Goal: Task Accomplishment & Management: Manage account settings

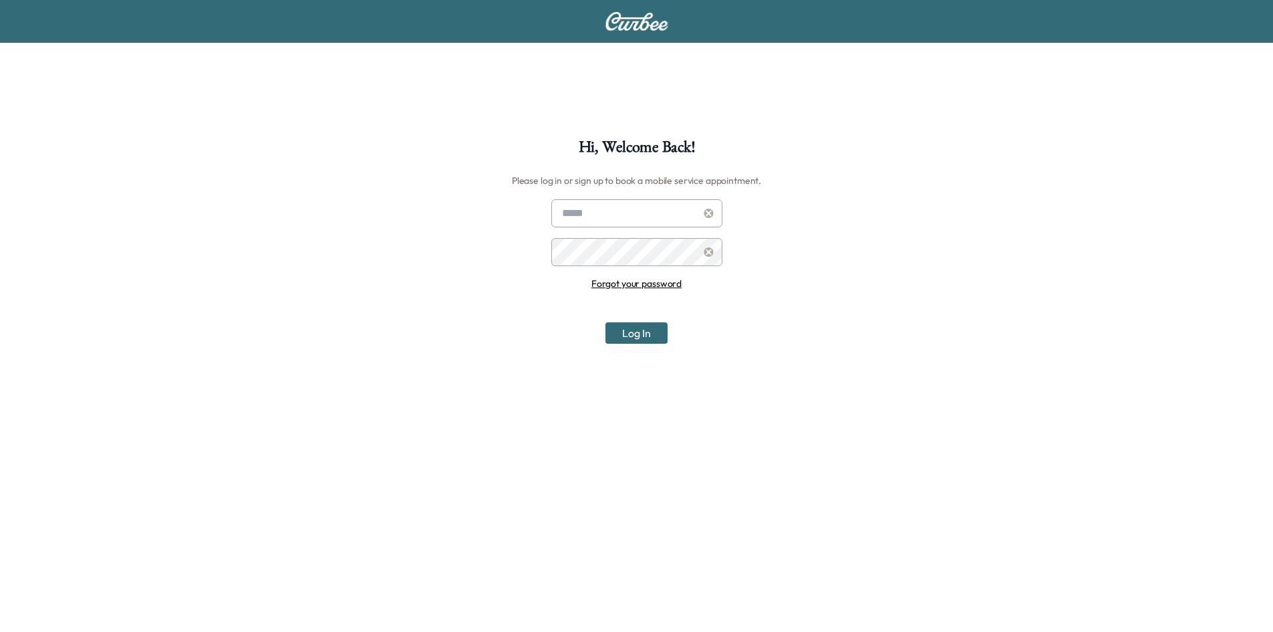
type input "**********"
click at [649, 332] on button "Log In" at bounding box center [637, 332] width 62 height 21
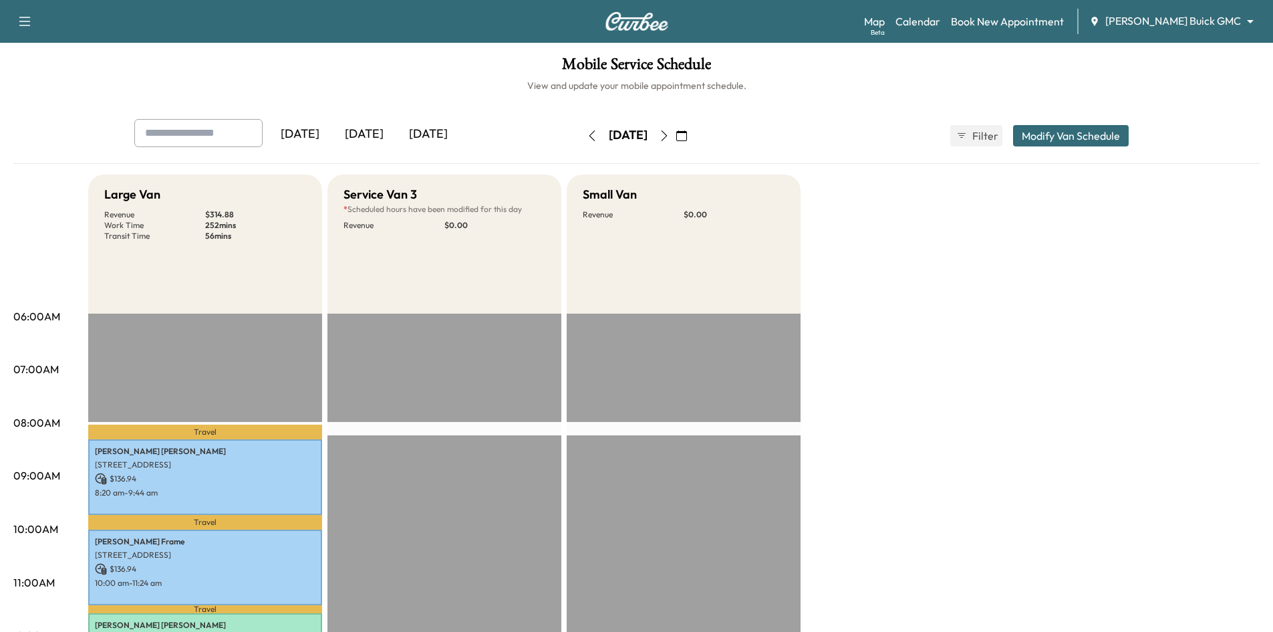
click at [1184, 12] on div "Map Beta Calendar Book New Appointment Ewing Buick GMC ******** ​" at bounding box center [1063, 21] width 398 height 25
click at [1174, 19] on body "Support Log Out Map Beta Calendar Book New Appointment Ewing Buick GMC ********…" at bounding box center [636, 316] width 1273 height 632
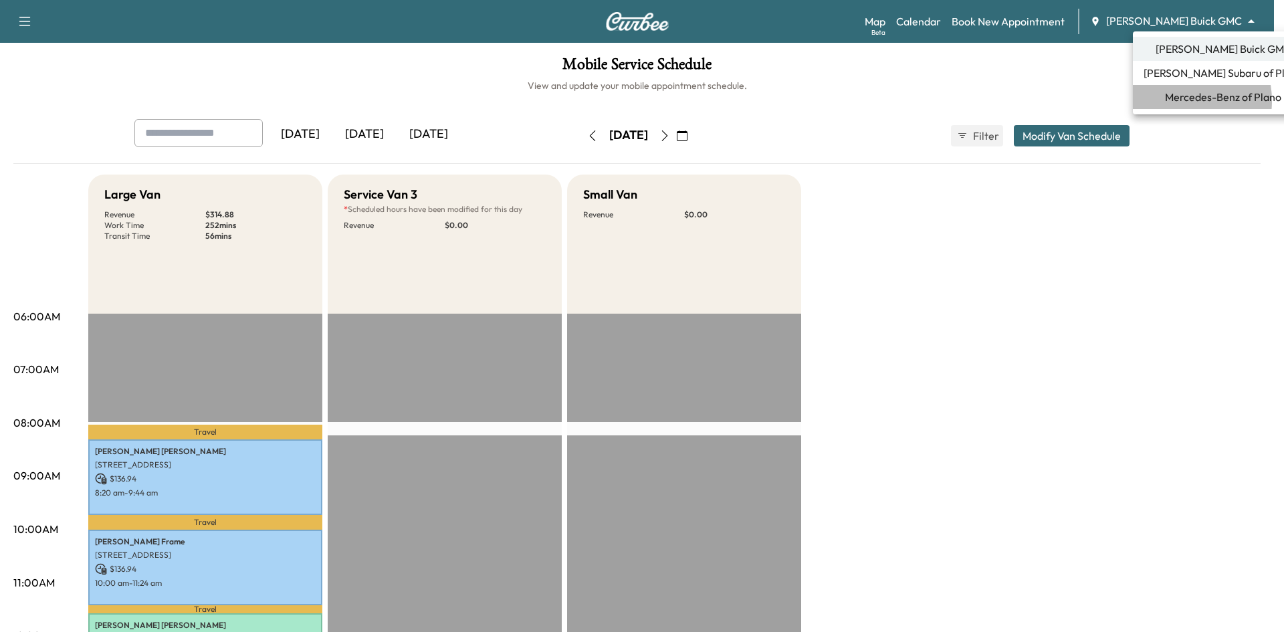
click at [1170, 101] on span "Mercedes-Benz of Plano" at bounding box center [1223, 97] width 116 height 16
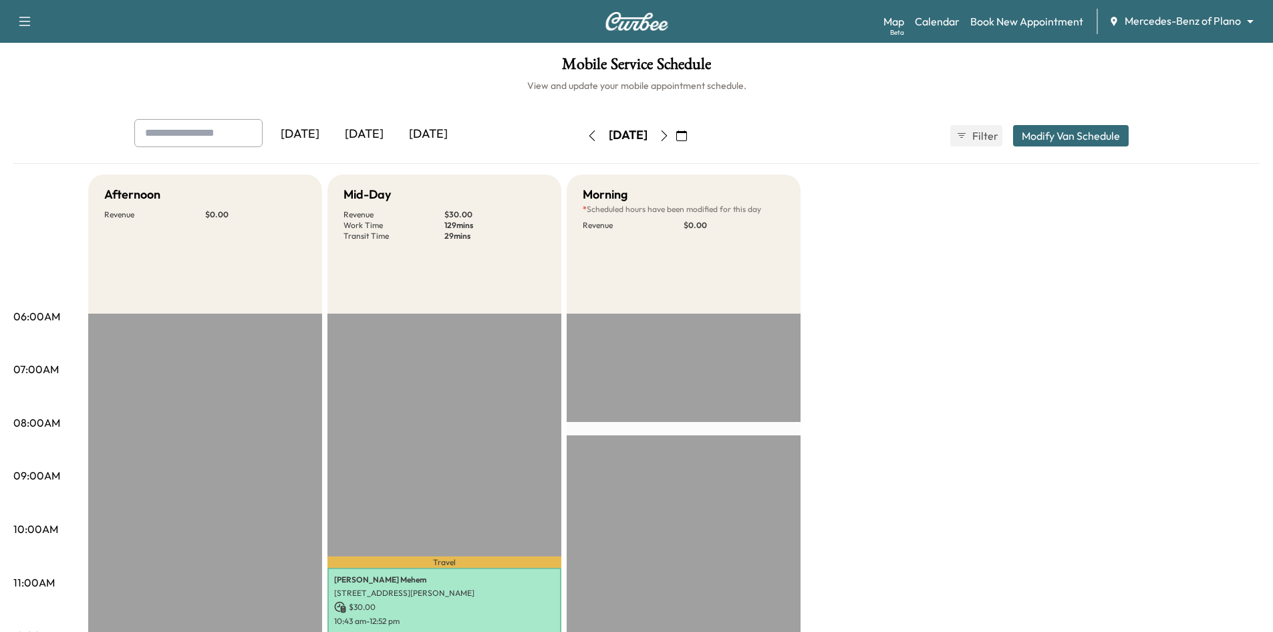
click at [670, 136] on icon "button" at bounding box center [664, 135] width 11 height 11
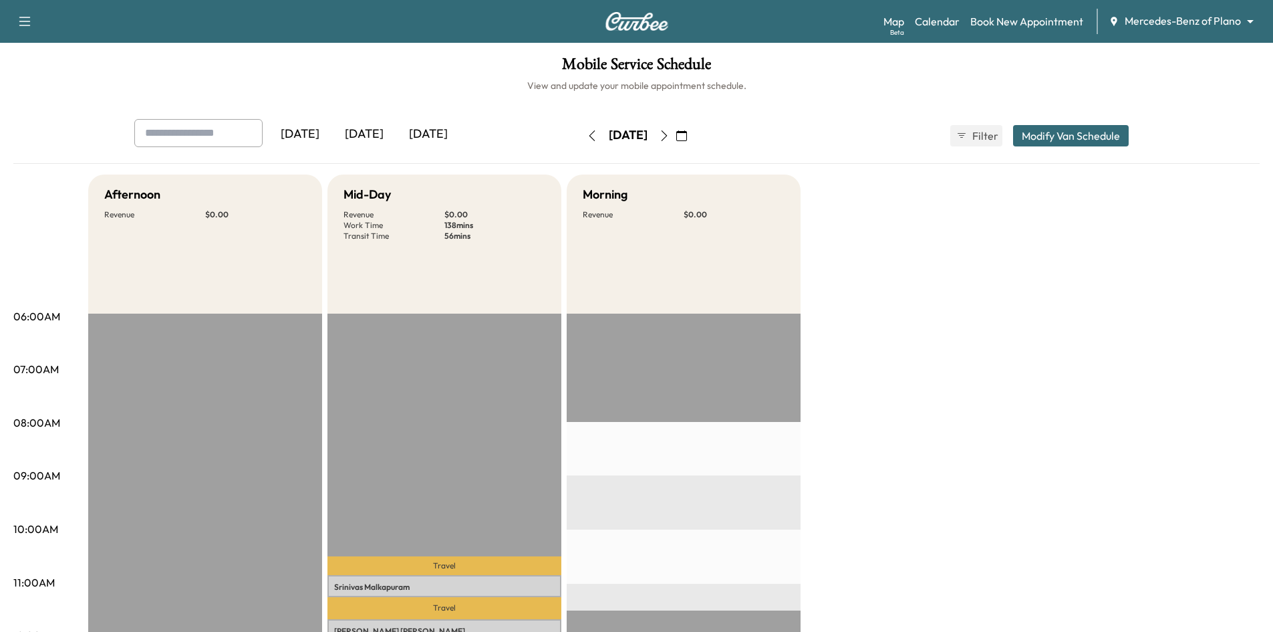
click at [670, 136] on icon "button" at bounding box center [664, 135] width 11 height 11
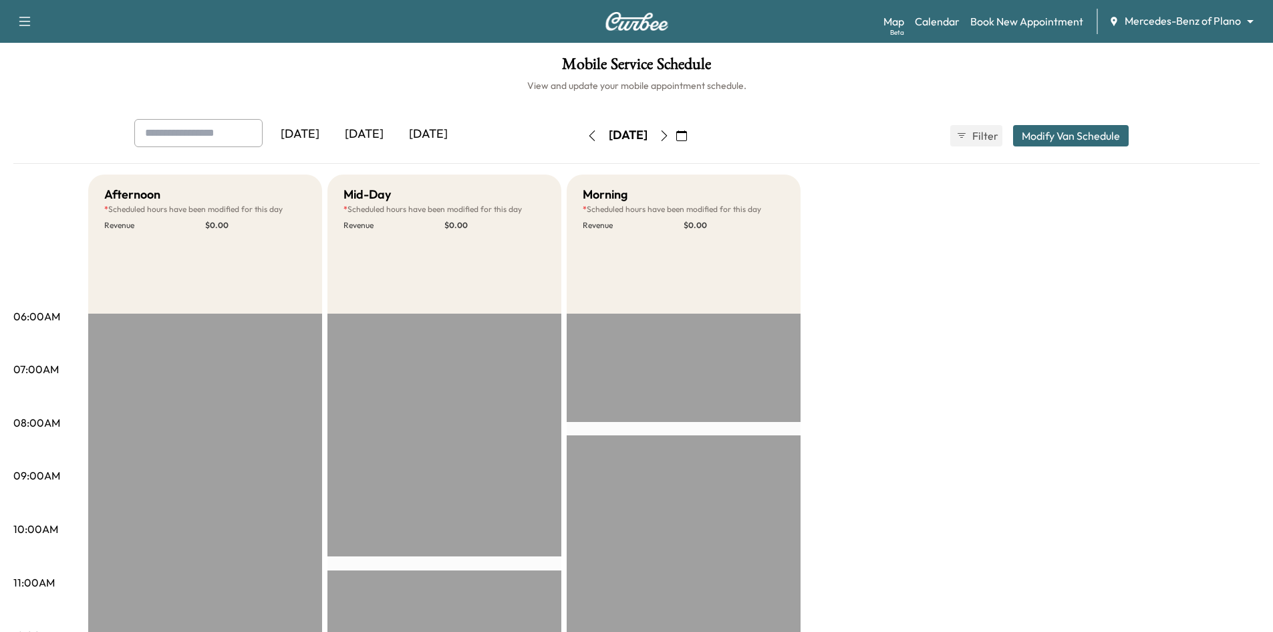
click at [670, 136] on icon "button" at bounding box center [664, 135] width 11 height 11
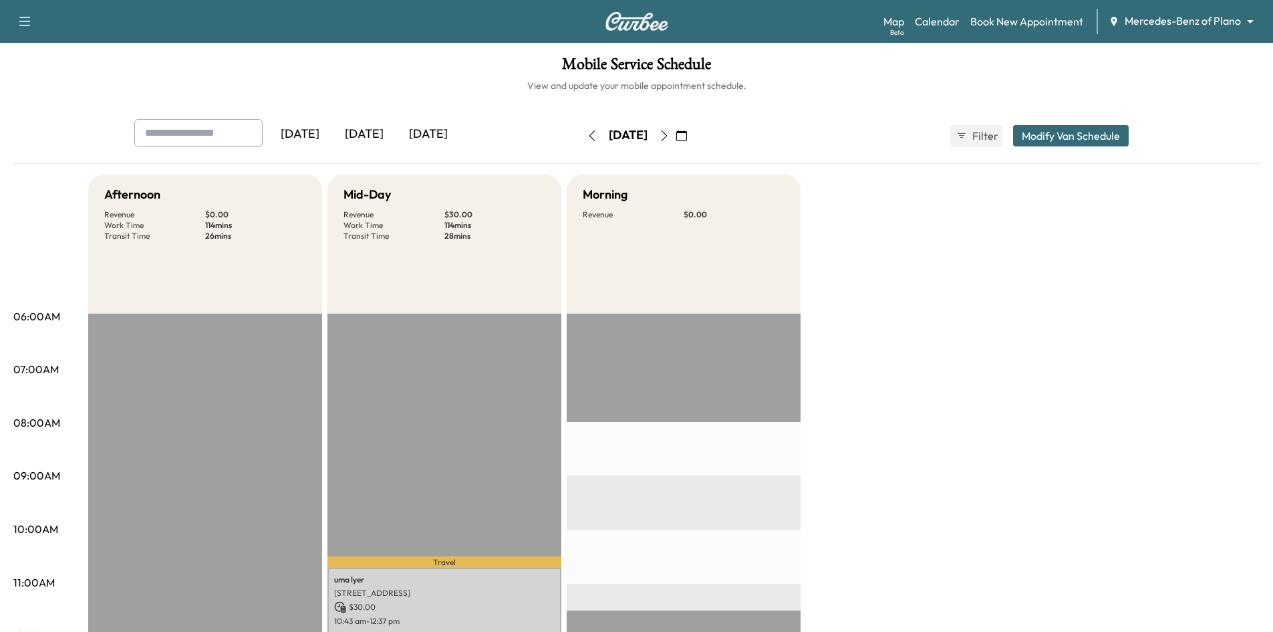
click at [670, 138] on icon "button" at bounding box center [664, 135] width 11 height 11
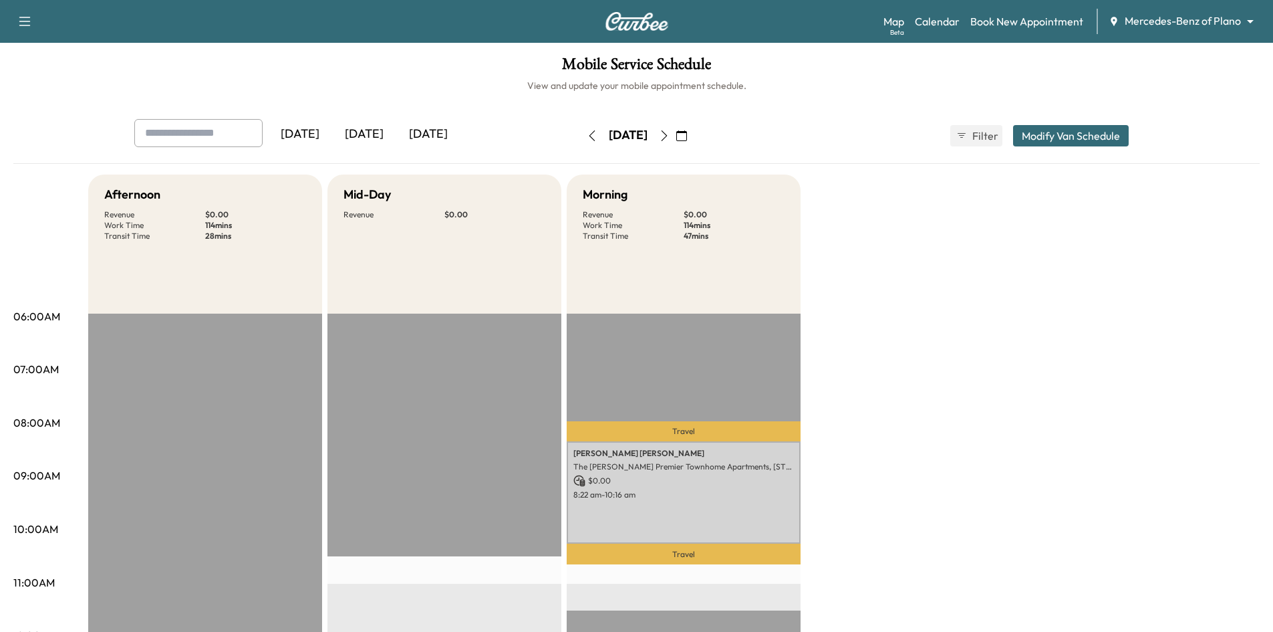
click at [587, 135] on icon "button" at bounding box center [592, 135] width 11 height 11
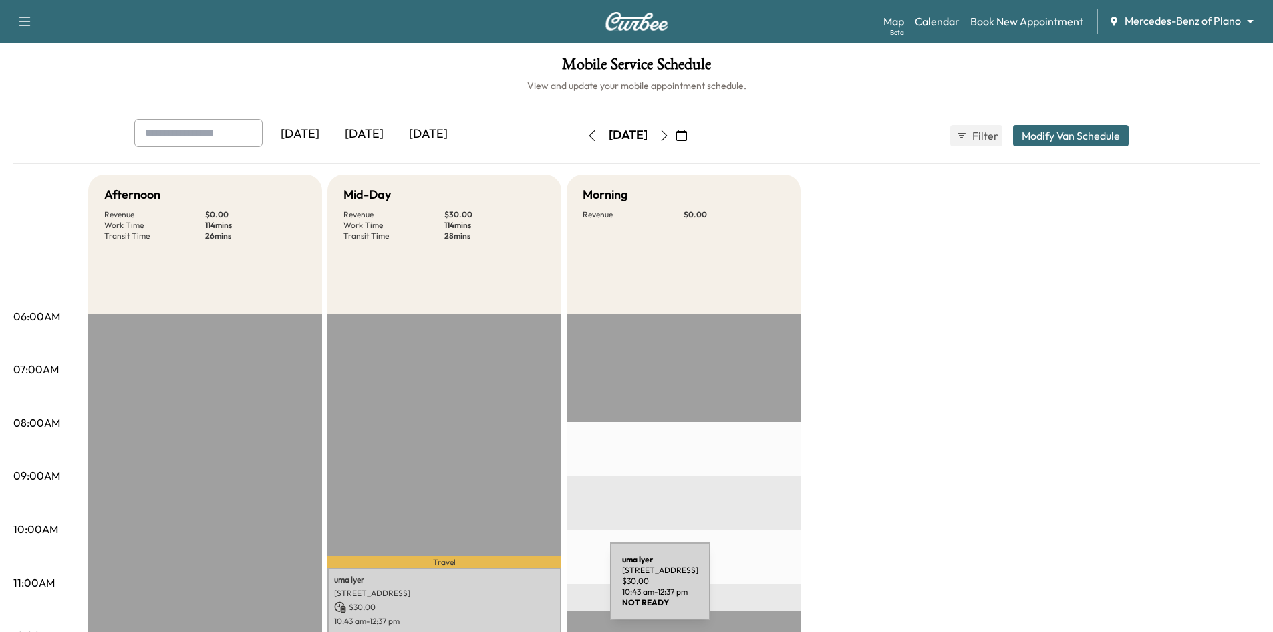
click at [510, 590] on p "4112 Ridge Park Way, Plano, TX 75024, US" at bounding box center [444, 593] width 221 height 11
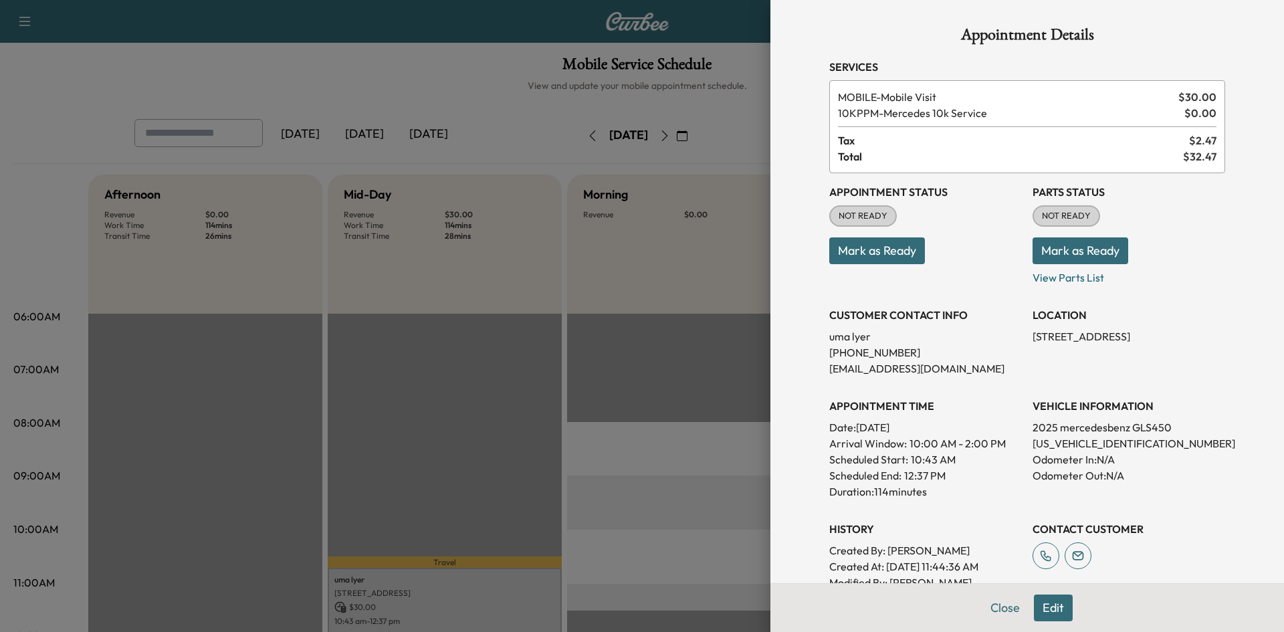
click at [1046, 605] on button "Edit" at bounding box center [1052, 607] width 39 height 27
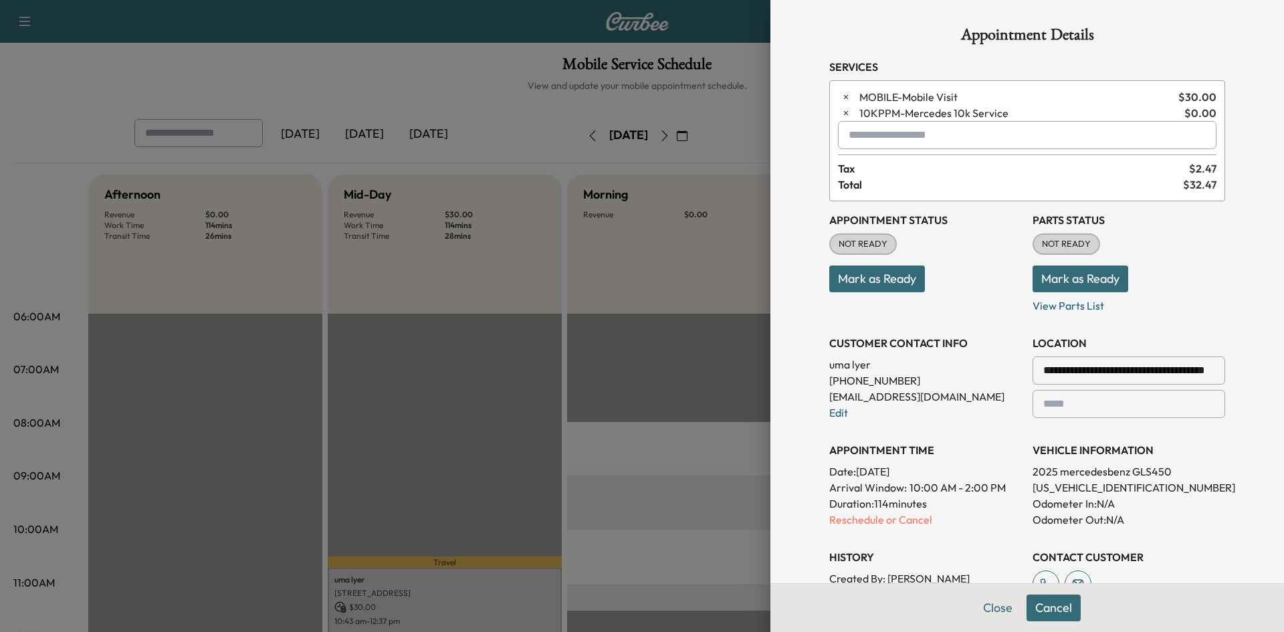
click at [646, 430] on div at bounding box center [642, 316] width 1284 height 632
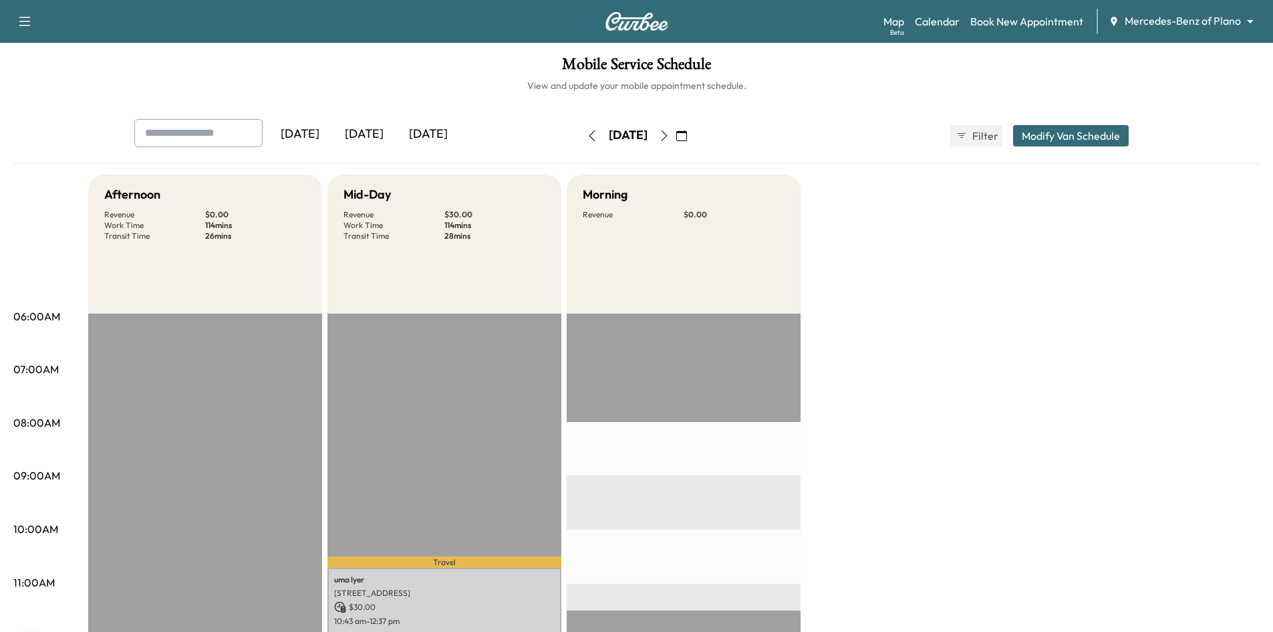
click at [676, 141] on button "button" at bounding box center [664, 135] width 23 height 21
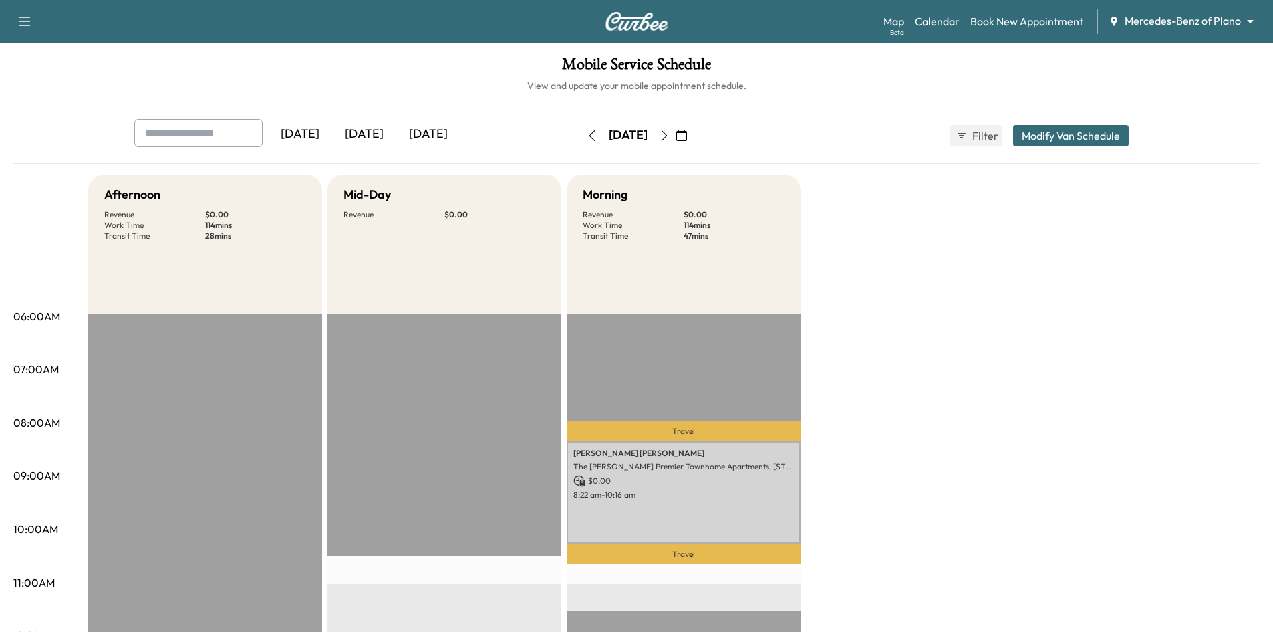
click at [587, 132] on icon "button" at bounding box center [592, 135] width 11 height 11
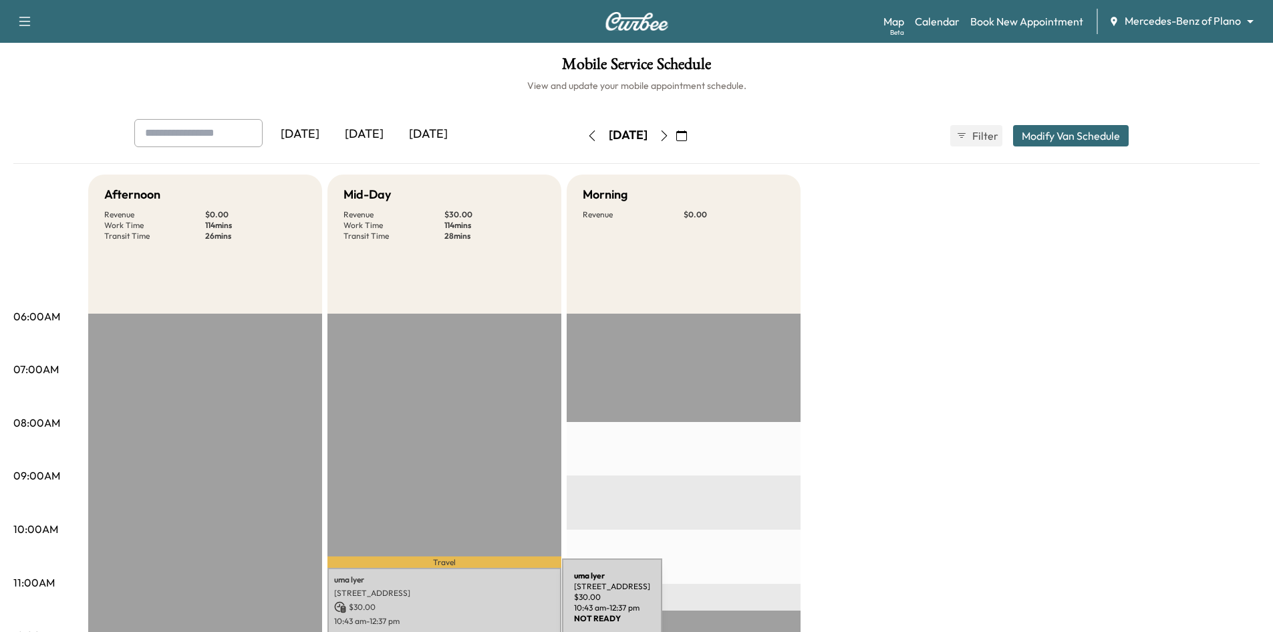
click at [462, 605] on p "$ 30.00" at bounding box center [444, 607] width 221 height 12
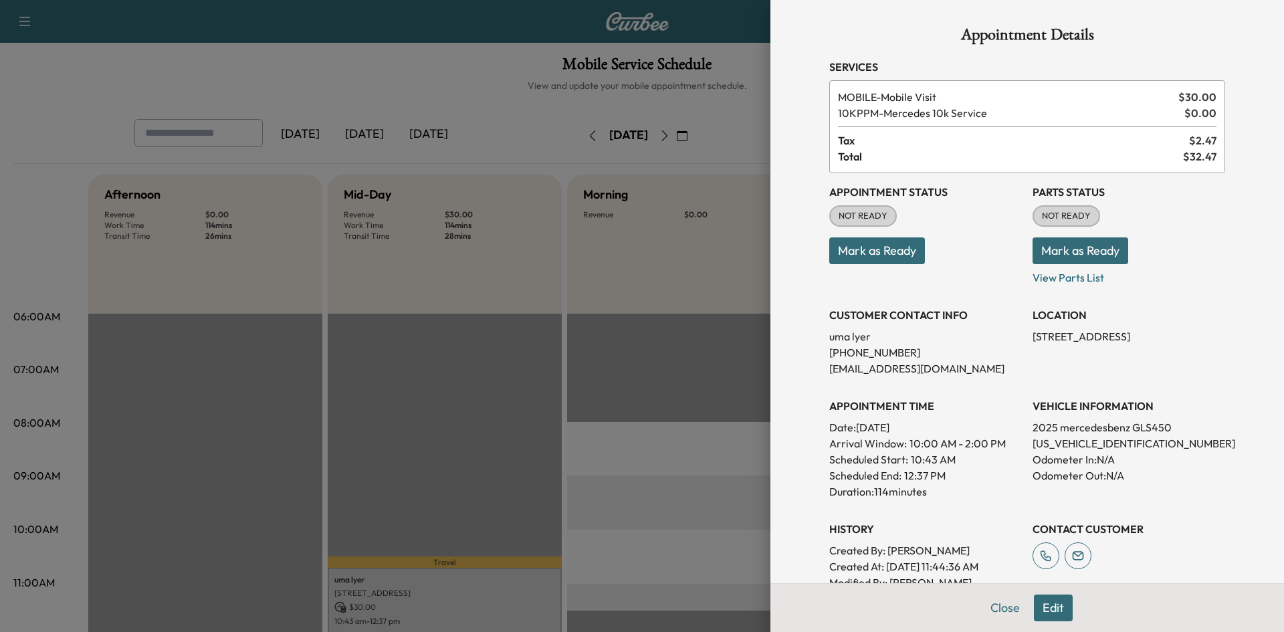
drag, startPoint x: 1042, startPoint y: 614, endPoint x: 1038, endPoint y: 592, distance: 22.4
click at [1042, 612] on button "Edit" at bounding box center [1052, 607] width 39 height 27
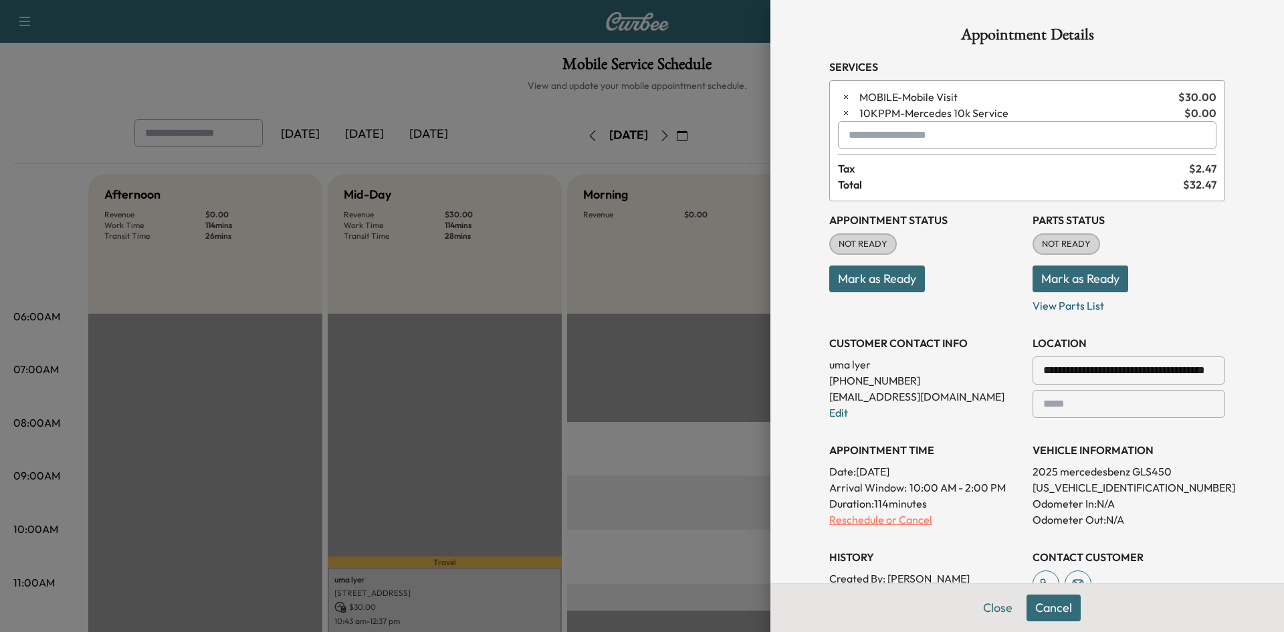
click at [910, 519] on p "Reschedule or Cancel" at bounding box center [925, 519] width 193 height 16
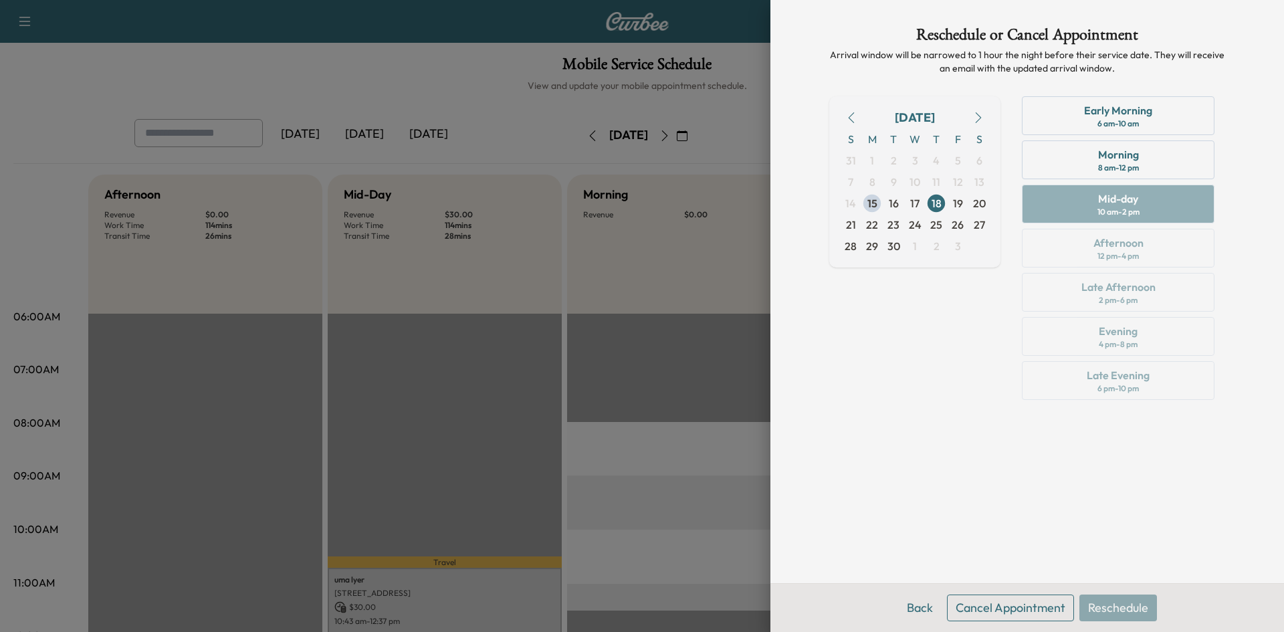
click at [1047, 616] on button "Cancel Appointment" at bounding box center [1010, 607] width 127 height 27
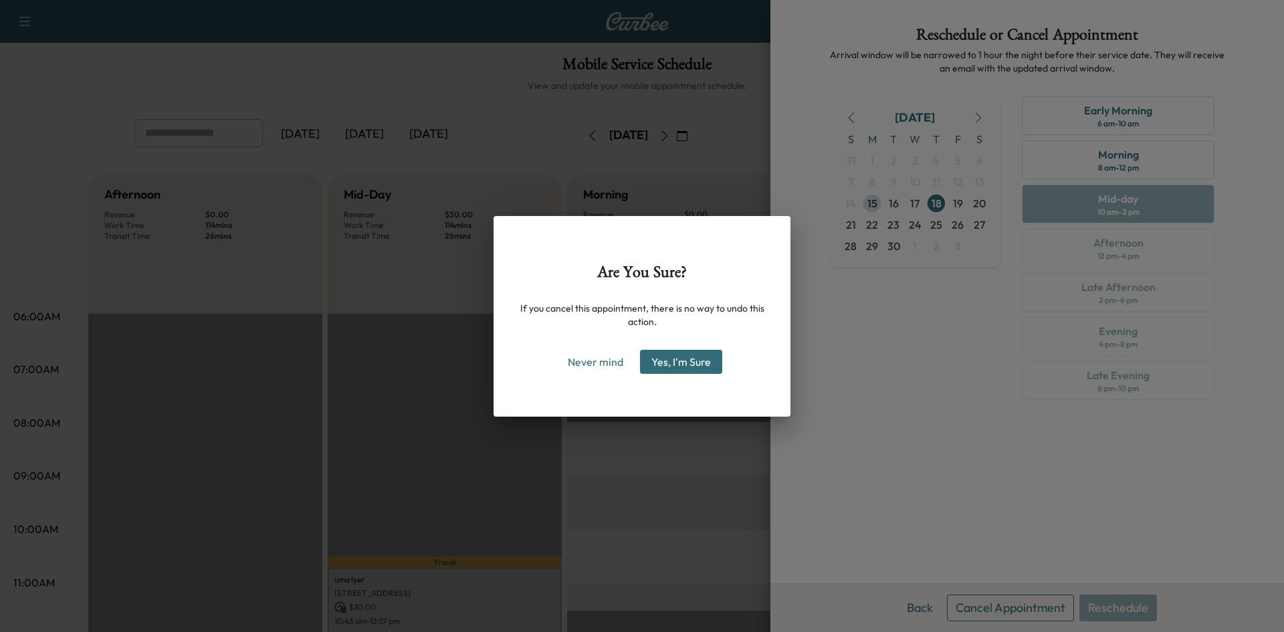
click at [704, 369] on button "Yes, I'm Sure" at bounding box center [681, 362] width 82 height 24
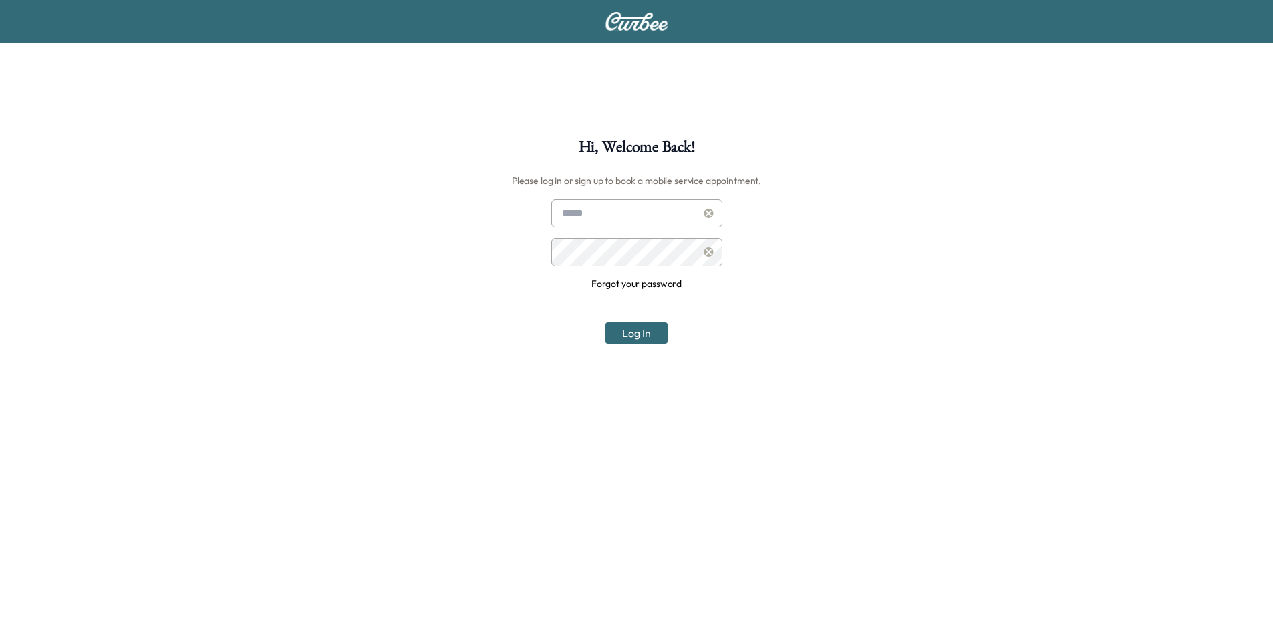
scroll to position [139, 0]
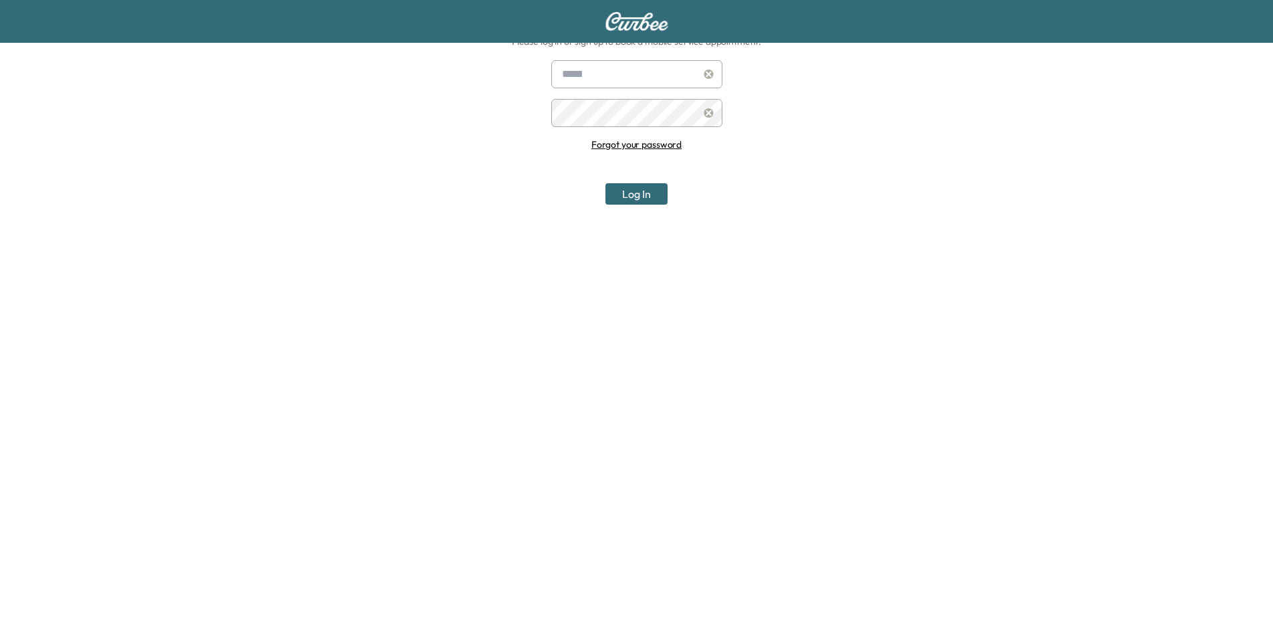
type input "**********"
click at [624, 194] on button "Log In" at bounding box center [637, 193] width 62 height 21
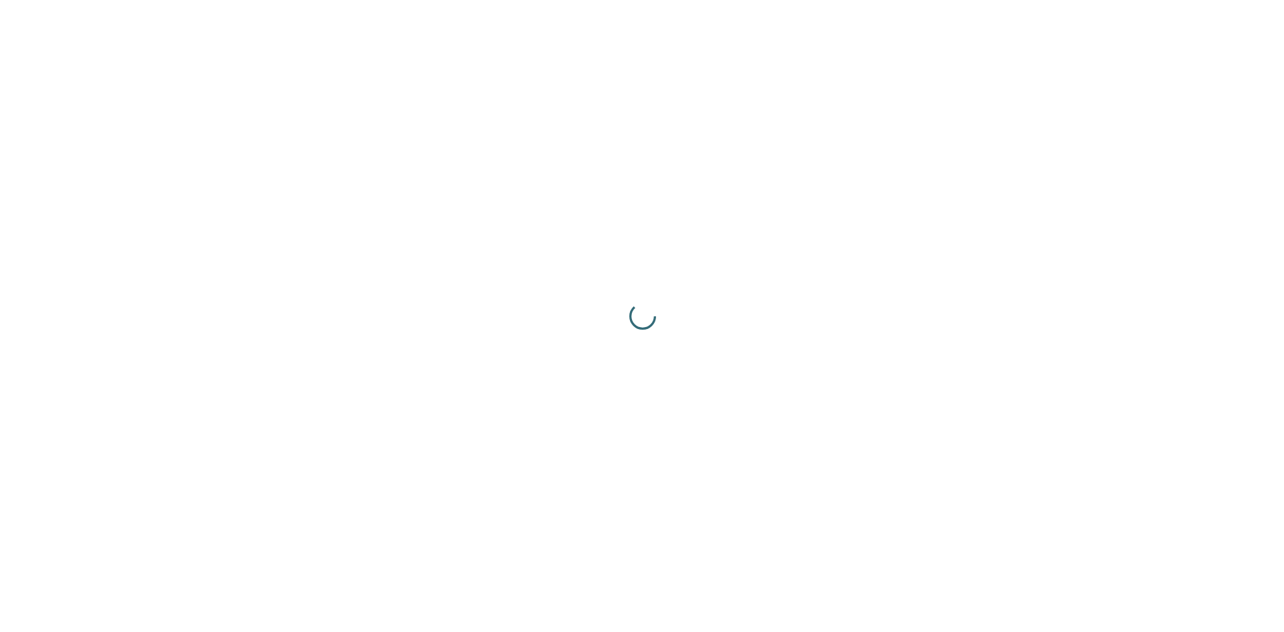
scroll to position [0, 0]
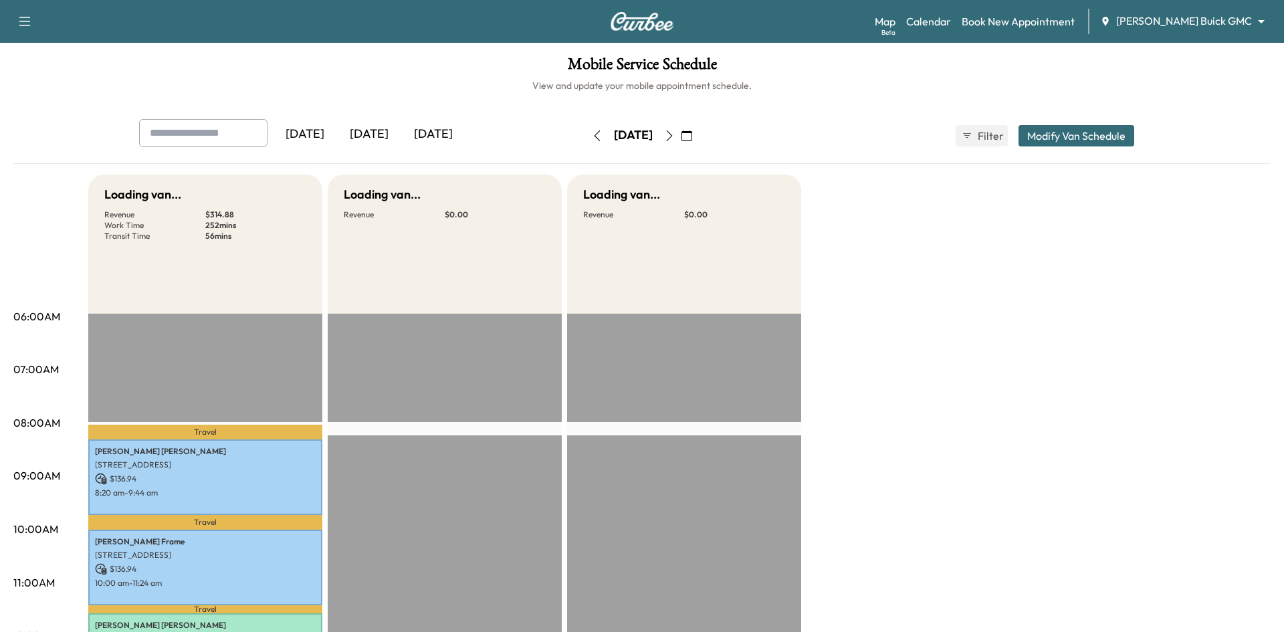
click at [1207, 27] on body "Auth is pending Support Log Out Map Beta Calendar Book New Appointment [PERSON_…" at bounding box center [642, 316] width 1284 height 632
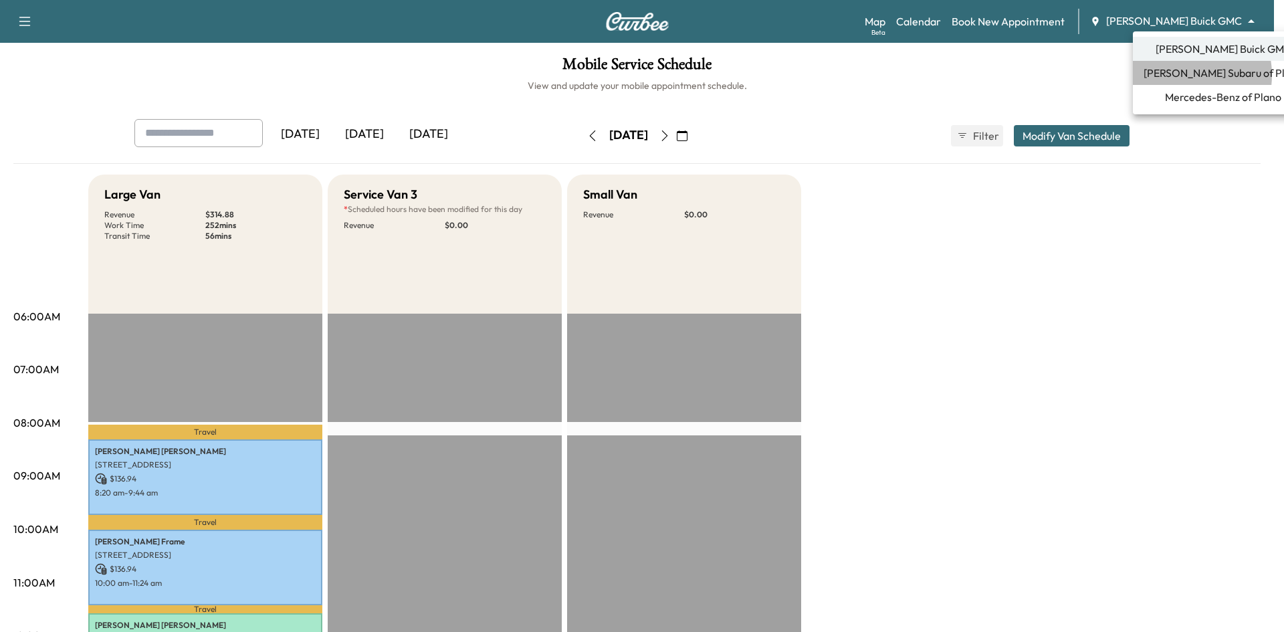
drag, startPoint x: 1178, startPoint y: 75, endPoint x: 1039, endPoint y: 52, distance: 140.9
click at [1177, 73] on span "[PERSON_NAME] Subaru of Plano" at bounding box center [1222, 73] width 159 height 16
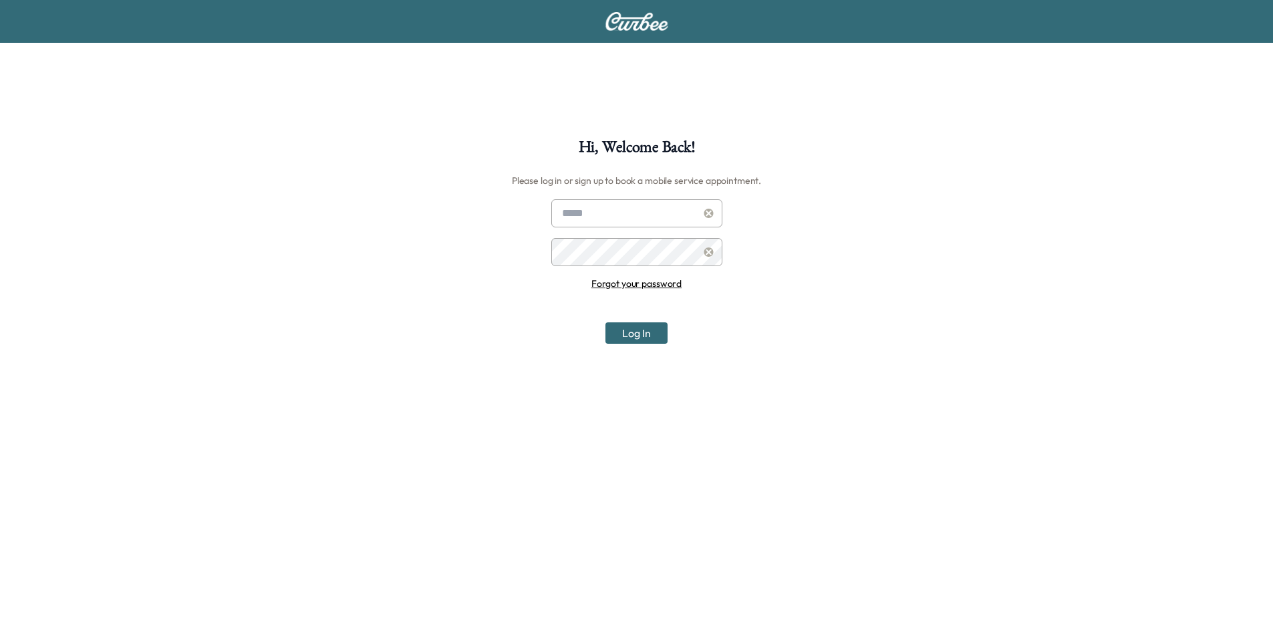
scroll to position [139, 0]
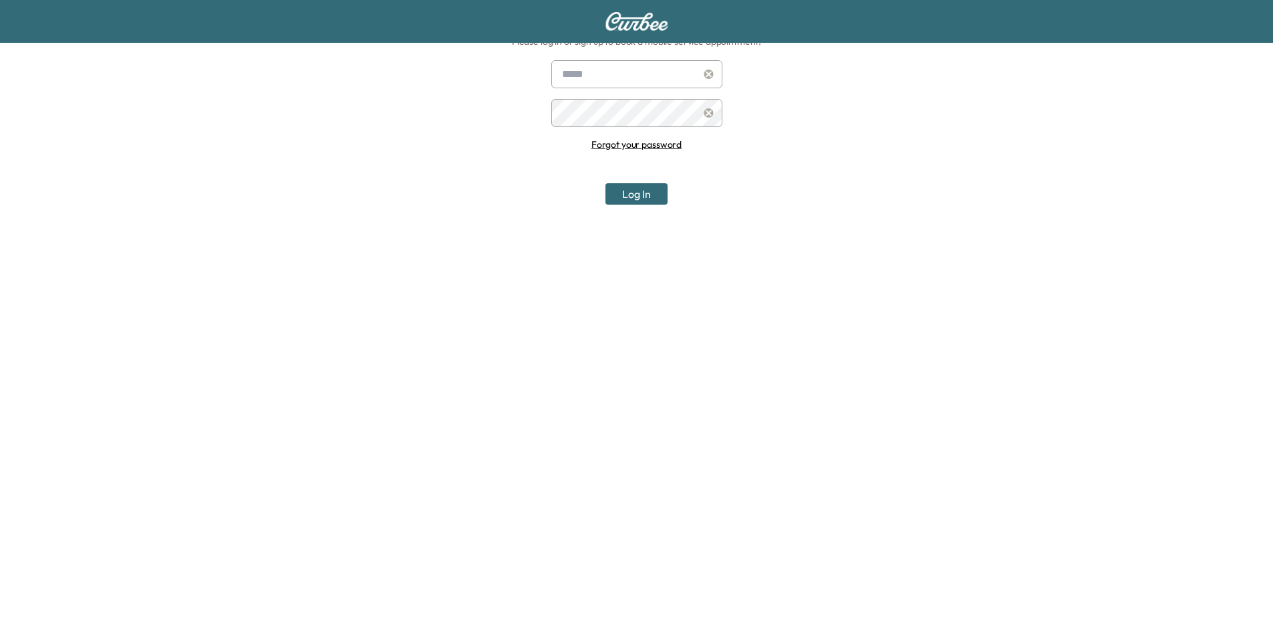
type input "**********"
click at [640, 187] on button "Log In" at bounding box center [637, 193] width 62 height 21
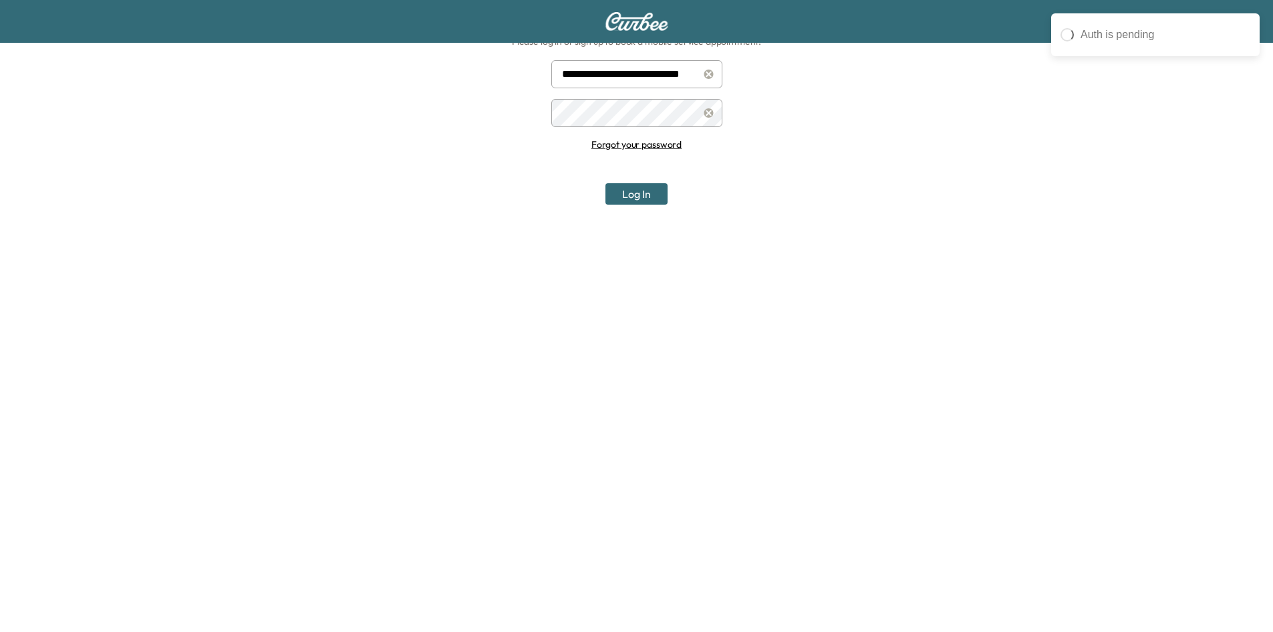
scroll to position [0, 0]
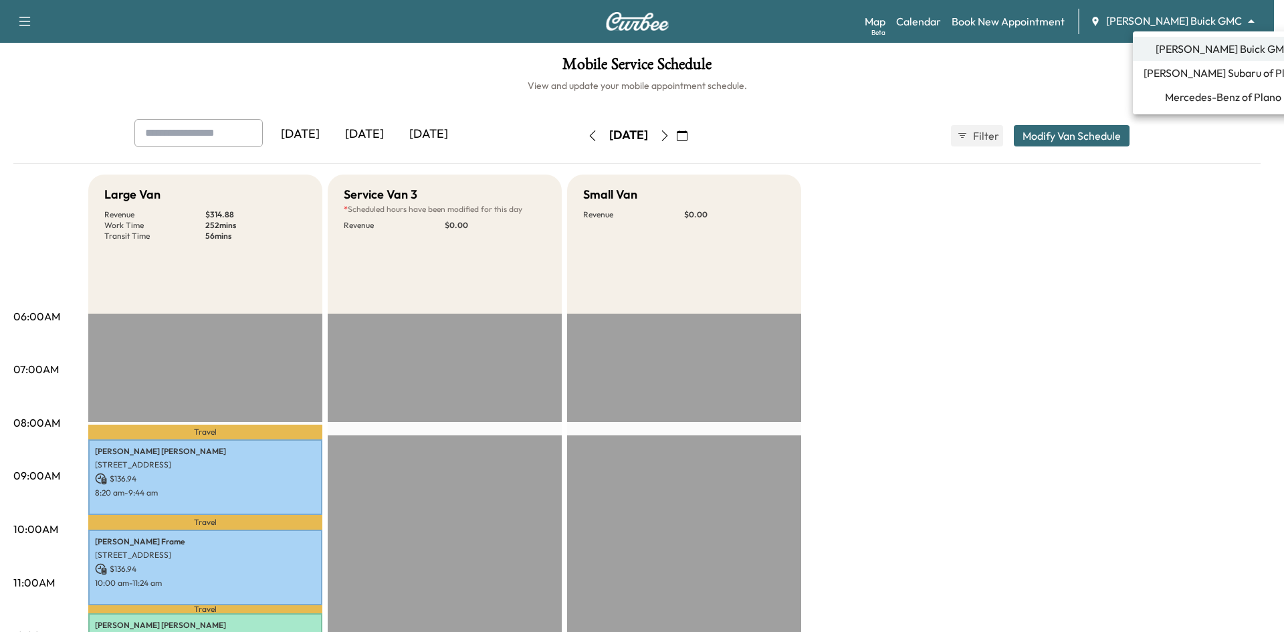
click at [1181, 26] on body "Support Log Out Map Beta Calendar Book New Appointment [PERSON_NAME] Buick GMC …" at bounding box center [642, 316] width 1284 height 632
drag, startPoint x: 1051, startPoint y: 88, endPoint x: 1041, endPoint y: 81, distance: 12.4
click at [1045, 84] on div at bounding box center [642, 316] width 1284 height 632
